Goal: Task Accomplishment & Management: Use online tool/utility

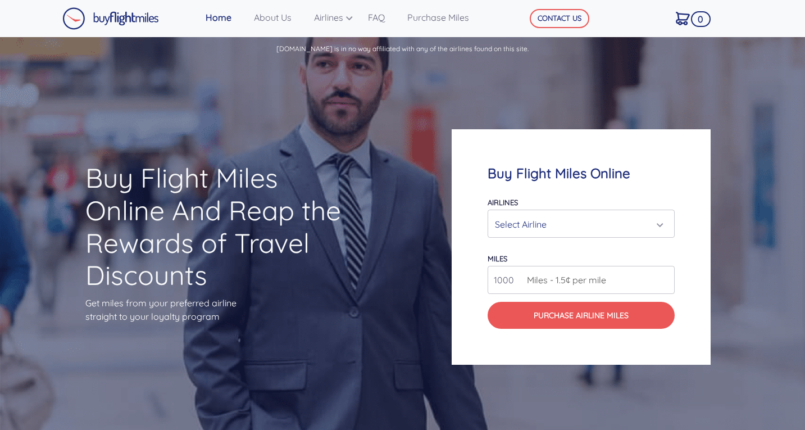
click at [583, 231] on div "Select Airline" at bounding box center [578, 224] width 166 height 21
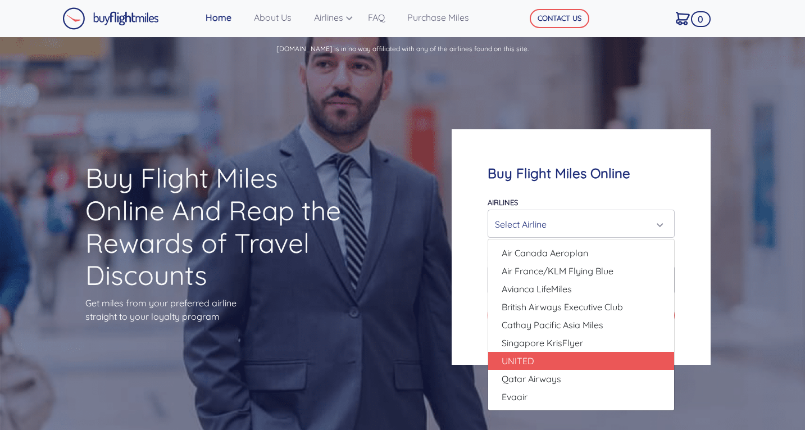
scroll to position [113, 0]
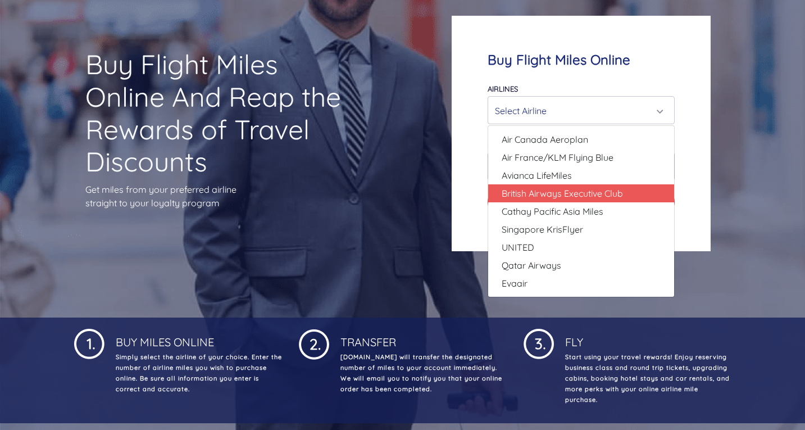
click at [546, 189] on span "British Airways Executive Club" at bounding box center [562, 193] width 121 height 13
select select "British Airways Executive Club"
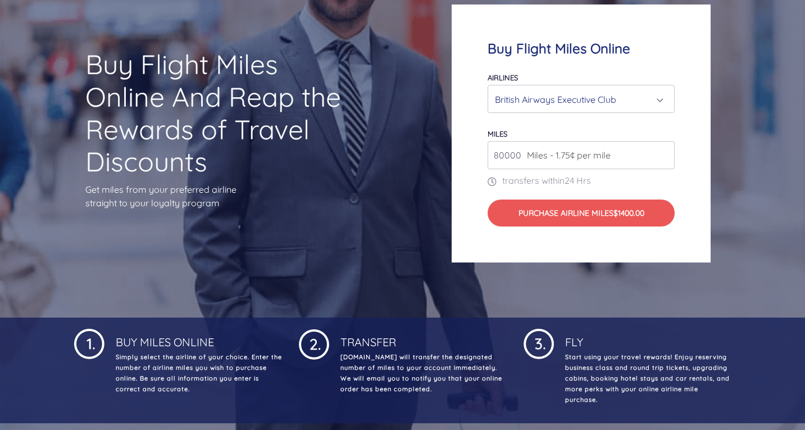
click at [546, 165] on input "80000" at bounding box center [581, 155] width 187 height 28
click at [664, 149] on input "81000" at bounding box center [581, 155] width 187 height 28
click at [664, 149] on input "82000" at bounding box center [581, 155] width 187 height 28
click at [664, 149] on input "83000" at bounding box center [581, 155] width 187 height 28
click at [664, 149] on input "84000" at bounding box center [581, 155] width 187 height 28
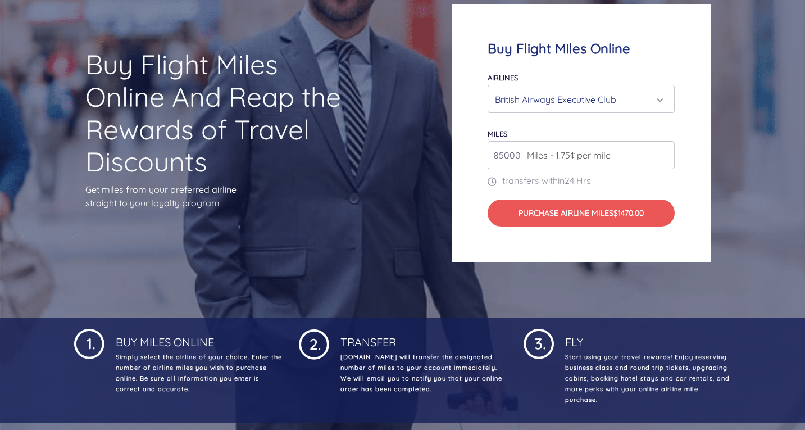
click at [664, 149] on input "85000" at bounding box center [581, 155] width 187 height 28
click at [664, 149] on input "86000" at bounding box center [581, 155] width 187 height 28
click at [664, 149] on input "87000" at bounding box center [581, 155] width 187 height 28
click at [664, 149] on input "88000" at bounding box center [581, 155] width 187 height 28
click at [664, 149] on input "89000" at bounding box center [581, 155] width 187 height 28
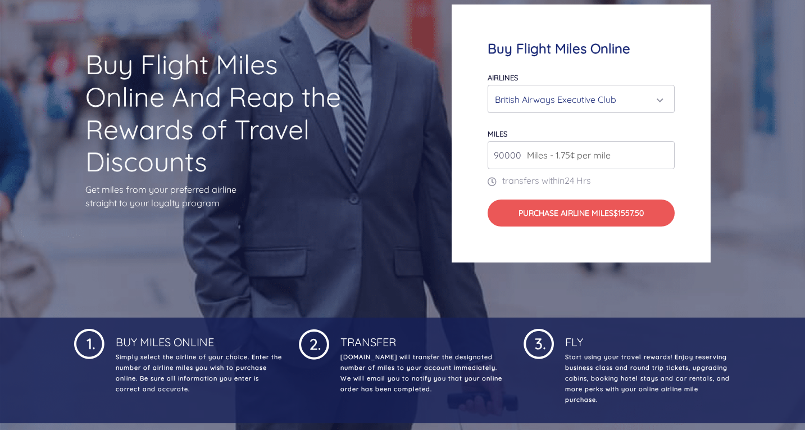
click at [664, 149] on input "90000" at bounding box center [581, 155] width 187 height 28
click at [664, 149] on input "91000" at bounding box center [581, 155] width 187 height 28
click at [664, 149] on input "92000" at bounding box center [581, 155] width 187 height 28
click at [664, 149] on input "93000" at bounding box center [581, 155] width 187 height 28
click at [664, 149] on input "94000" at bounding box center [581, 155] width 187 height 28
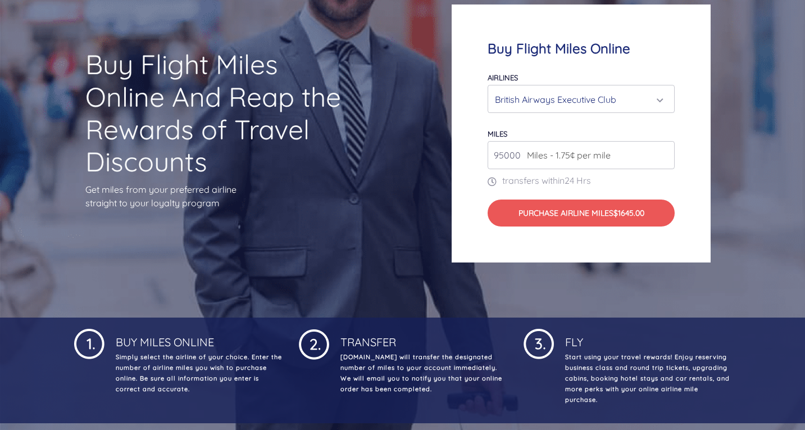
click at [664, 149] on input "95000" at bounding box center [581, 155] width 187 height 28
click at [664, 149] on input "96000" at bounding box center [581, 155] width 187 height 28
click at [664, 149] on input "97000" at bounding box center [581, 155] width 187 height 28
click at [664, 149] on input "98000" at bounding box center [581, 155] width 187 height 28
click at [664, 149] on input "99000" at bounding box center [581, 155] width 187 height 28
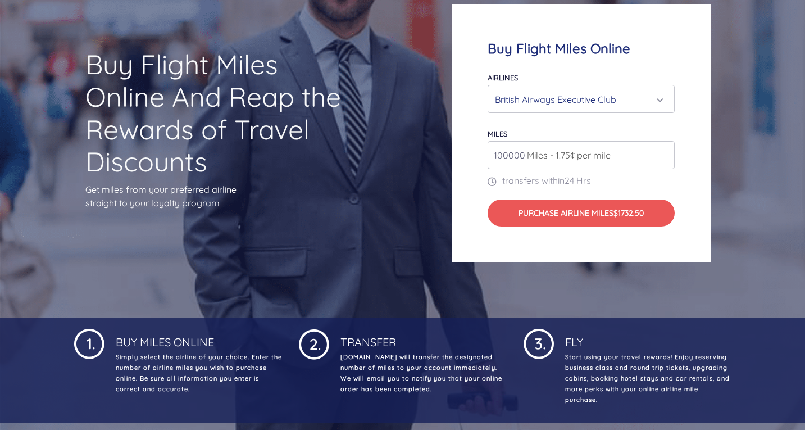
type input "100000"
click at [664, 149] on input "100000" at bounding box center [581, 155] width 187 height 28
